Goal: Task Accomplishment & Management: Use online tool/utility

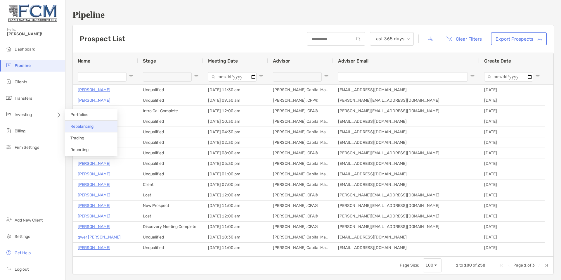
click at [82, 128] on span "Rebalancing" at bounding box center [81, 126] width 23 height 5
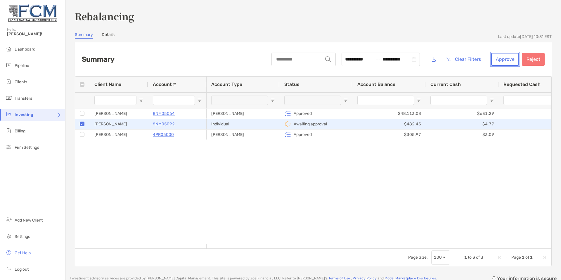
click at [503, 59] on button "Approve" at bounding box center [505, 59] width 28 height 13
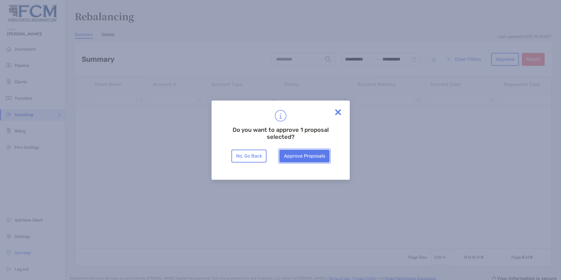
click at [305, 156] on button "Approve Proposals" at bounding box center [304, 156] width 50 height 13
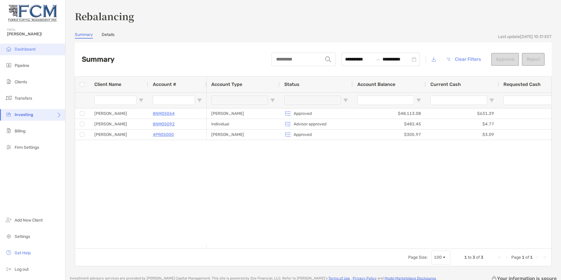
click at [27, 52] on li "Dashboard" at bounding box center [32, 50] width 65 height 12
